Goal: Task Accomplishment & Management: Manage account settings

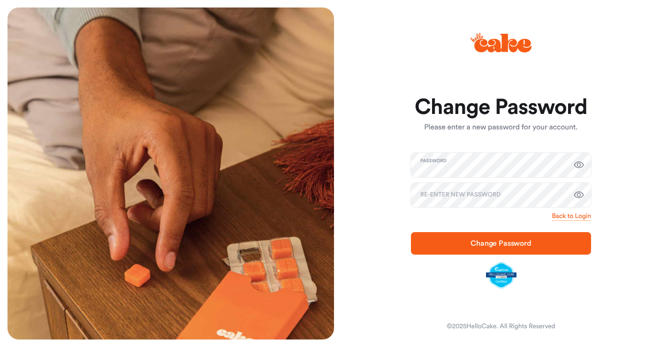
click at [569, 156] on button "button" at bounding box center [578, 165] width 19 height 19
click at [488, 208] on form "Change Password Please enter a new password for your account. Password Re-enter…" at bounding box center [501, 192] width 180 height 192
click at [578, 193] on icon "button" at bounding box center [579, 195] width 10 height 7
click at [493, 242] on span "Change Password" at bounding box center [500, 244] width 61 height 8
click at [506, 244] on span "Change Password" at bounding box center [500, 244] width 61 height 8
